Goal: Task Accomplishment & Management: Complete application form

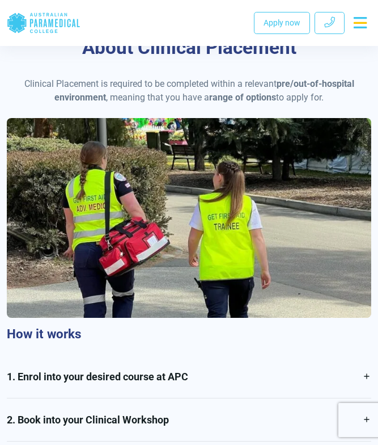
scroll to position [962, 0]
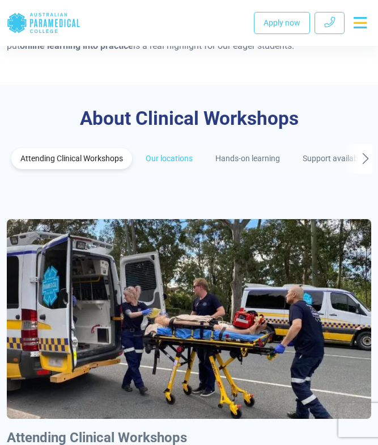
scroll to position [539, 0]
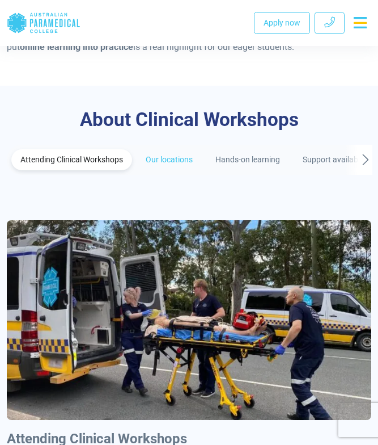
click at [178, 149] on link "Our locations" at bounding box center [169, 159] width 65 height 21
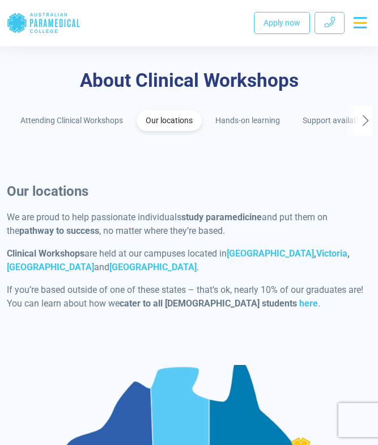
scroll to position [579, 0]
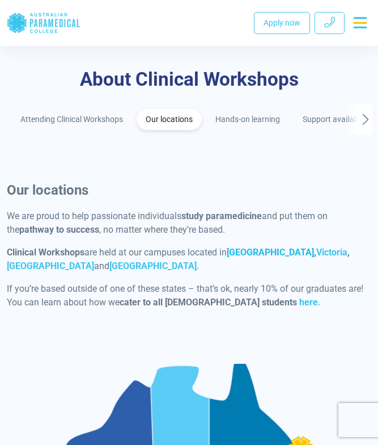
click at [246, 247] on strong "[GEOGRAPHIC_DATA]" at bounding box center [270, 252] width 87 height 11
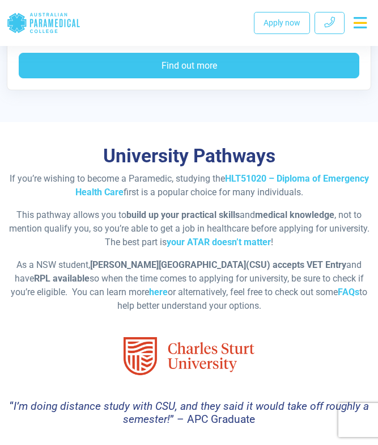
scroll to position [3400, 0]
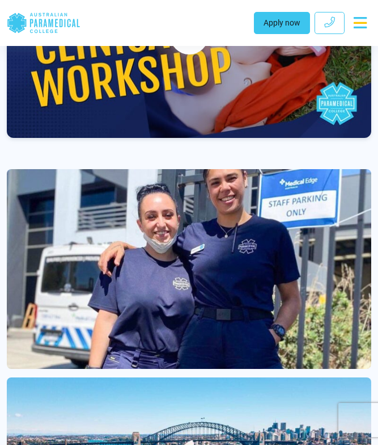
click at [274, 24] on link "Apply now" at bounding box center [282, 23] width 56 height 22
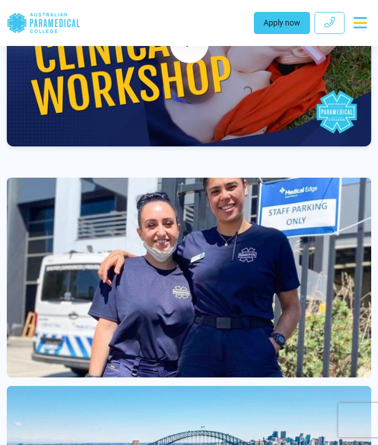
scroll to position [1023, 0]
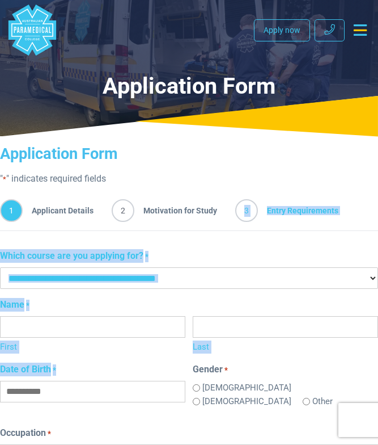
drag, startPoint x: 175, startPoint y: 364, endPoint x: 243, endPoint y: 169, distance: 206.1
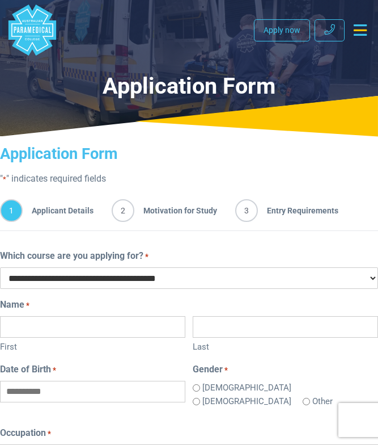
click at [247, 166] on div "Application Form " * " indicates required fields" at bounding box center [189, 165] width 378 height 41
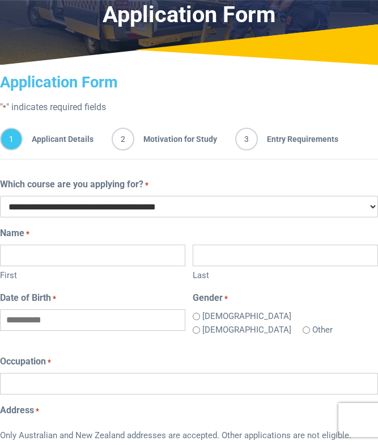
scroll to position [72, 0]
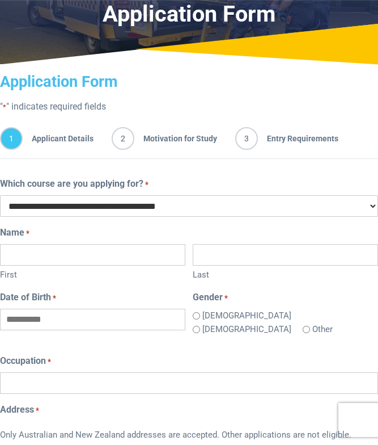
click at [193, 206] on select "**********" at bounding box center [189, 206] width 378 height 22
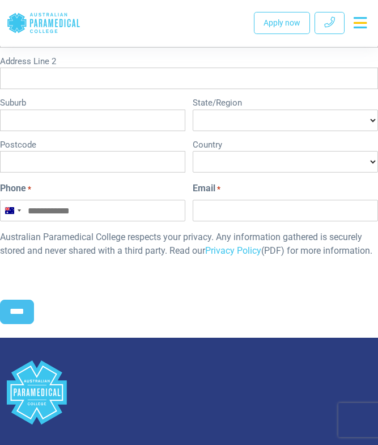
scroll to position [515, 0]
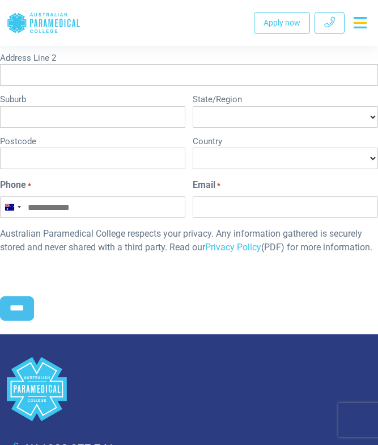
click at [231, 113] on select "**********" at bounding box center [285, 117] width 185 height 22
click at [117, 305] on div "****" at bounding box center [189, 310] width 378 height 47
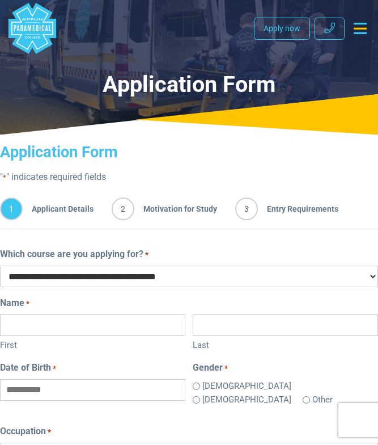
scroll to position [0, 0]
